Goal: Information Seeking & Learning: Learn about a topic

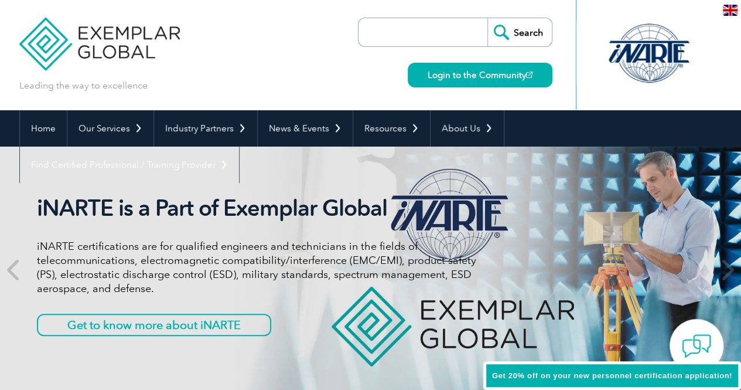
click at [632, 49] on div at bounding box center [649, 53] width 117 height 64
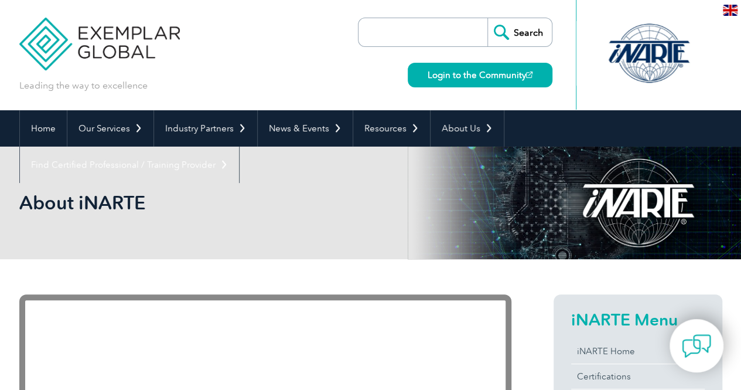
click at [127, 45] on img at bounding box center [99, 35] width 161 height 70
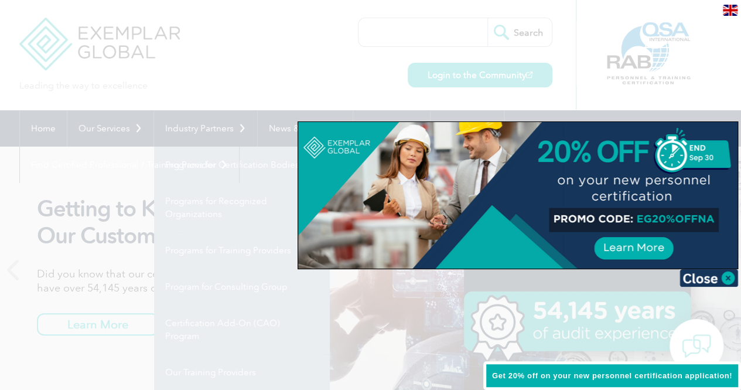
click at [665, 66] on div at bounding box center [370, 195] width 741 height 390
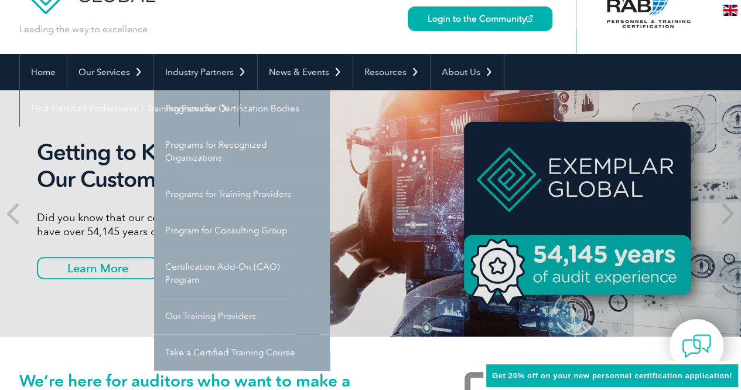
scroll to position [63, 0]
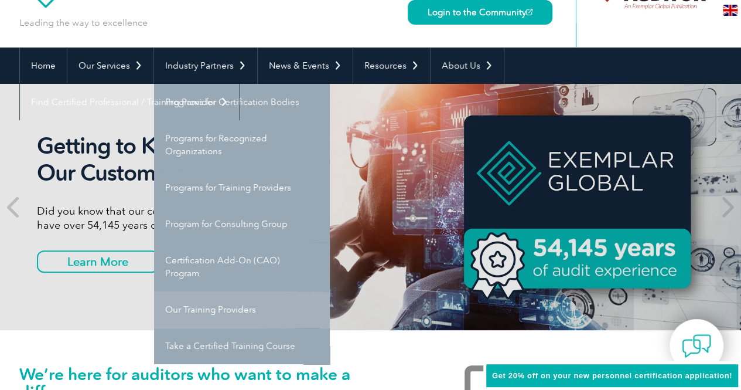
click at [198, 303] on link "Our Training Providers" at bounding box center [242, 309] width 176 height 36
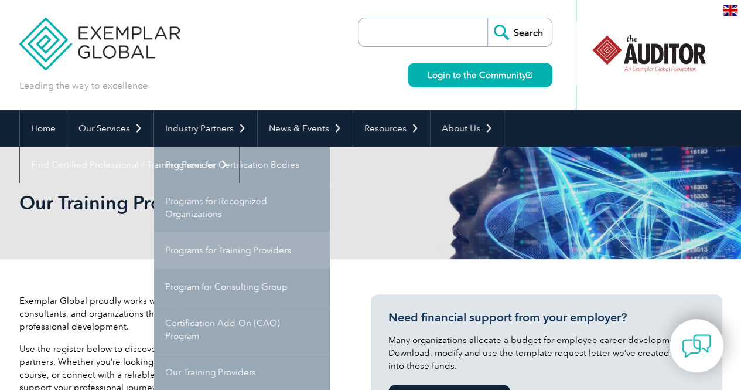
click at [241, 262] on link "Programs for Training Providers" at bounding box center [242, 250] width 176 height 36
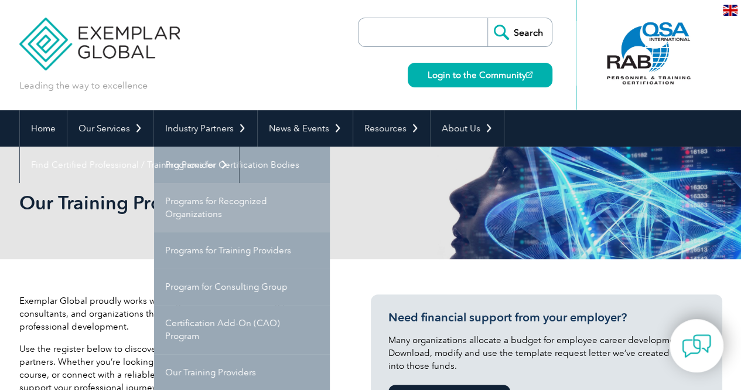
click at [255, 219] on link "Programs for Recognized Organizations" at bounding box center [242, 207] width 176 height 49
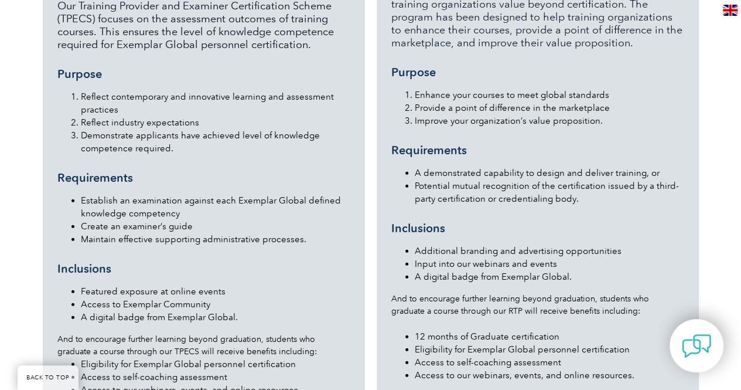
scroll to position [327, 0]
